Goal: Task Accomplishment & Management: Manage account settings

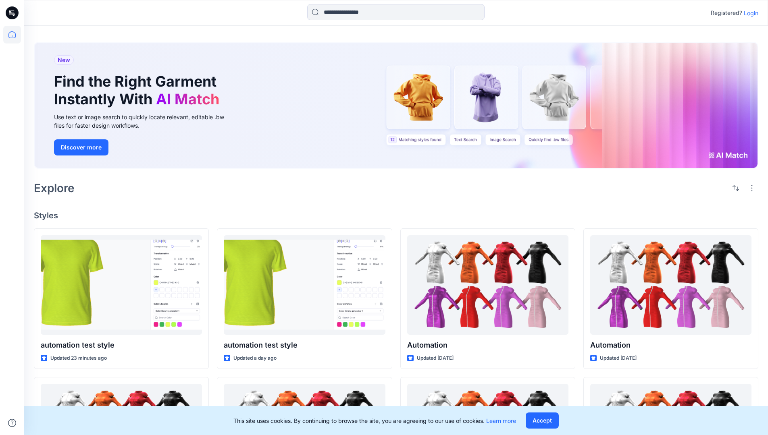
click at [749, 13] on p "Login" at bounding box center [751, 13] width 15 height 8
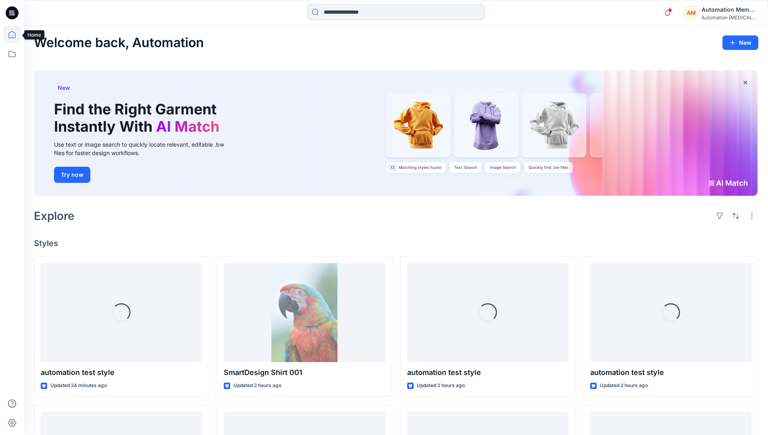
click at [14, 35] on icon at bounding box center [12, 35] width 18 height 18
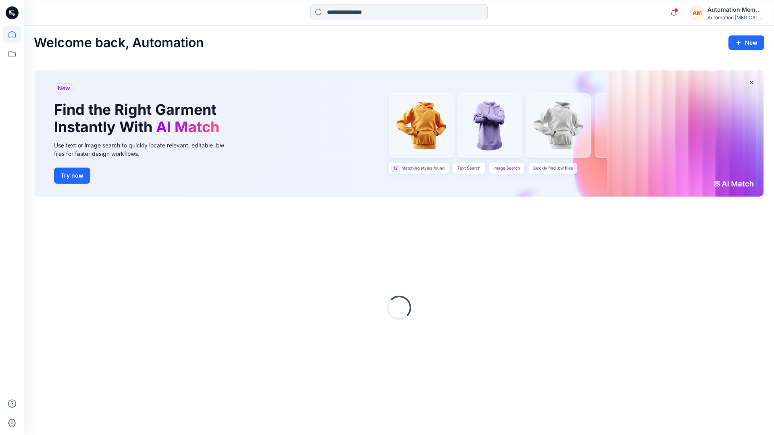
click at [706, 14] on div "AM Automation Member Automation [MEDICAL_DATA]..." at bounding box center [727, 13] width 74 height 16
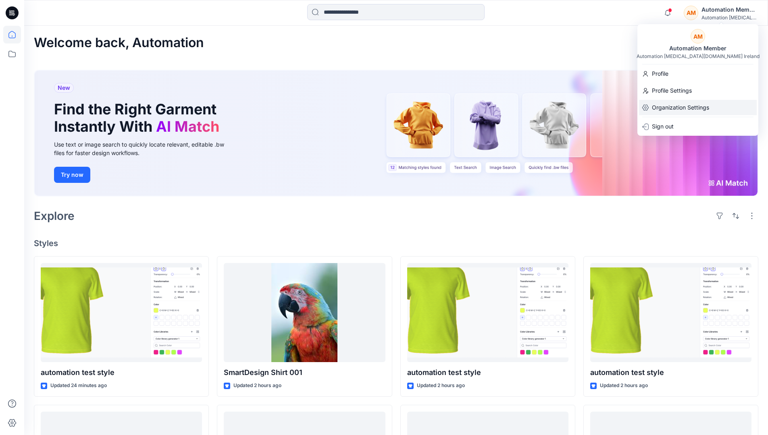
click at [679, 107] on p "Organization Settings" at bounding box center [680, 107] width 57 height 15
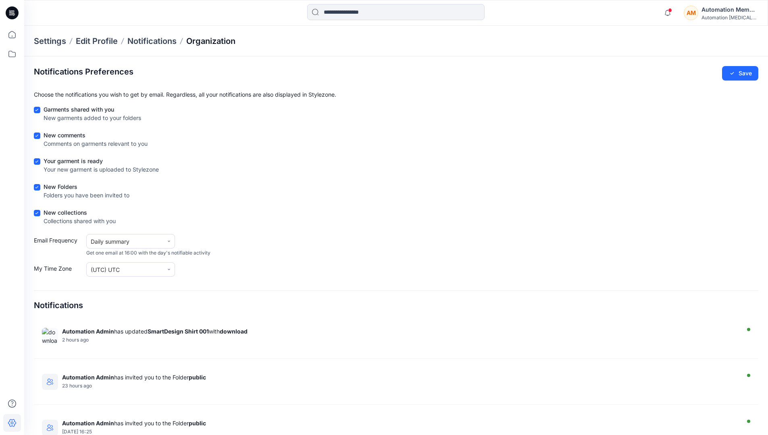
click at [209, 39] on p "Organization" at bounding box center [210, 40] width 49 height 11
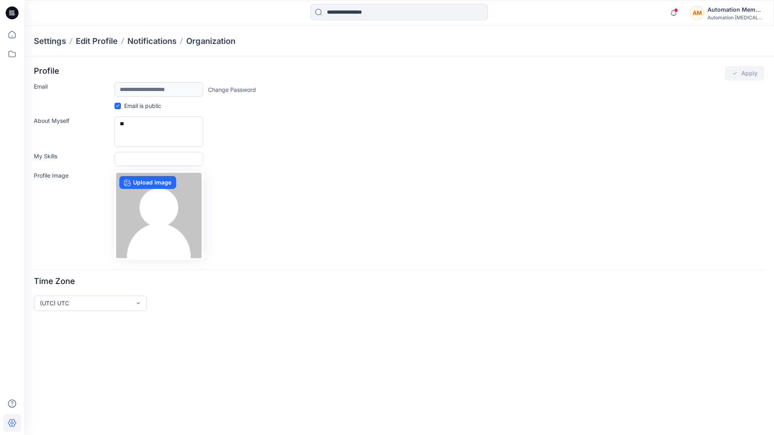
click at [706, 14] on div "AM Automation Member Automation [MEDICAL_DATA]..." at bounding box center [727, 13] width 74 height 16
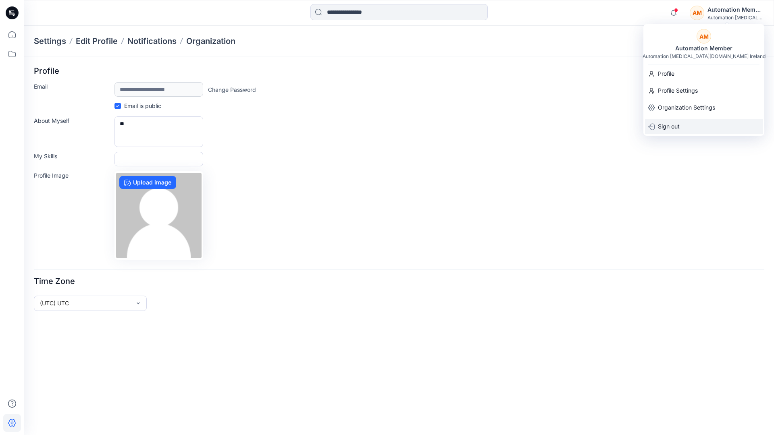
click at [689, 124] on div "Sign out" at bounding box center [704, 126] width 118 height 15
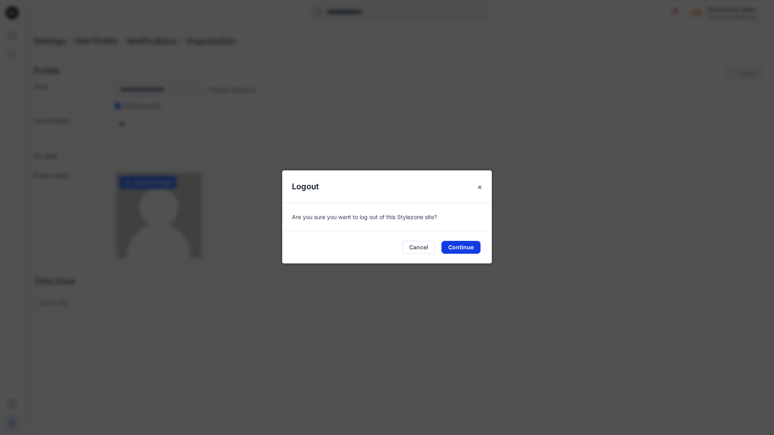
click at [450, 244] on button "Continue" at bounding box center [460, 247] width 39 height 13
